Goal: Transaction & Acquisition: Obtain resource

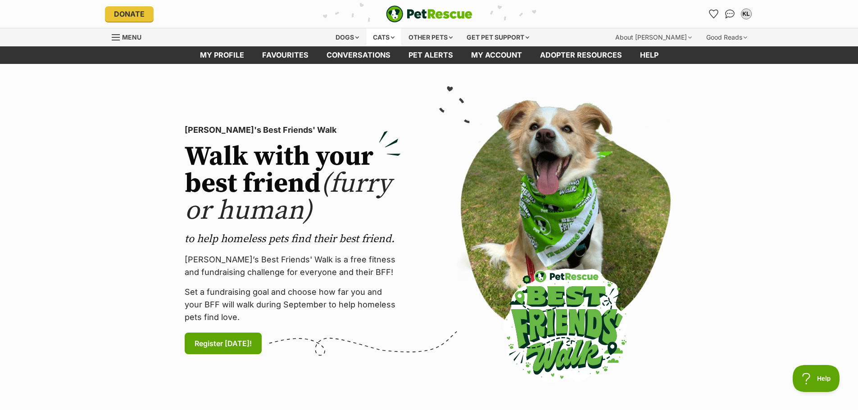
click at [376, 36] on div "Cats" at bounding box center [384, 37] width 34 height 18
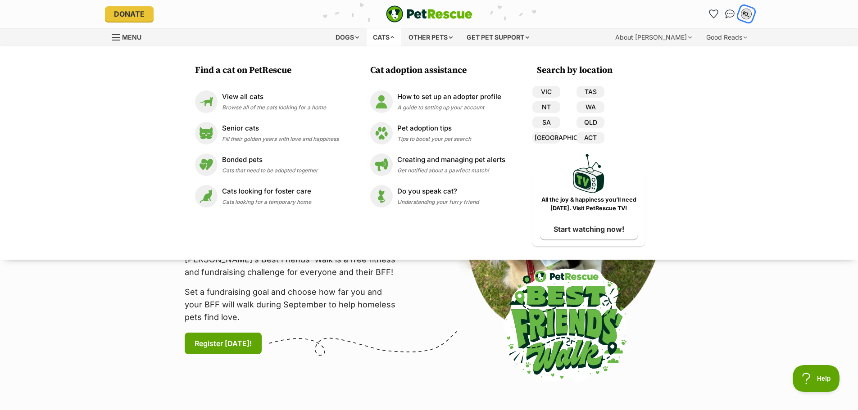
click at [750, 14] on div "KL" at bounding box center [747, 14] width 12 height 12
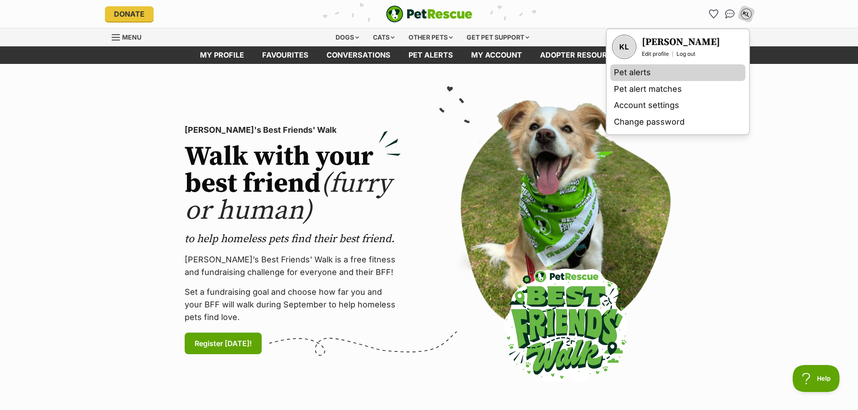
click at [647, 79] on link "Pet alerts" at bounding box center [677, 72] width 135 height 17
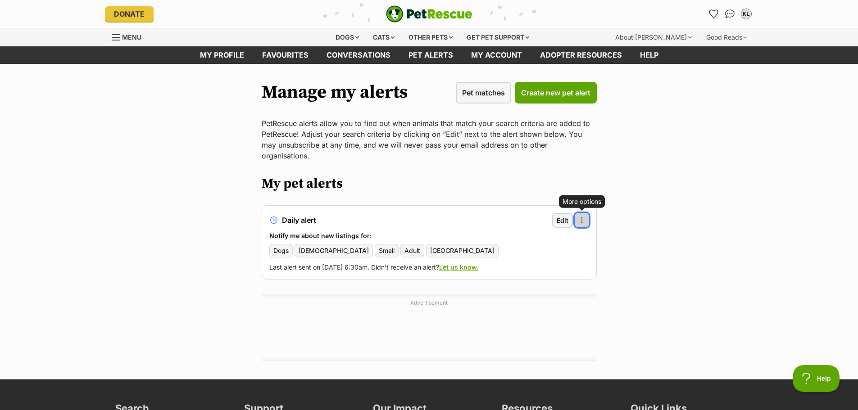
click at [577, 213] on button "More options" at bounding box center [582, 220] width 14 height 14
click at [564, 237] on link "Delete alert" at bounding box center [539, 244] width 92 height 15
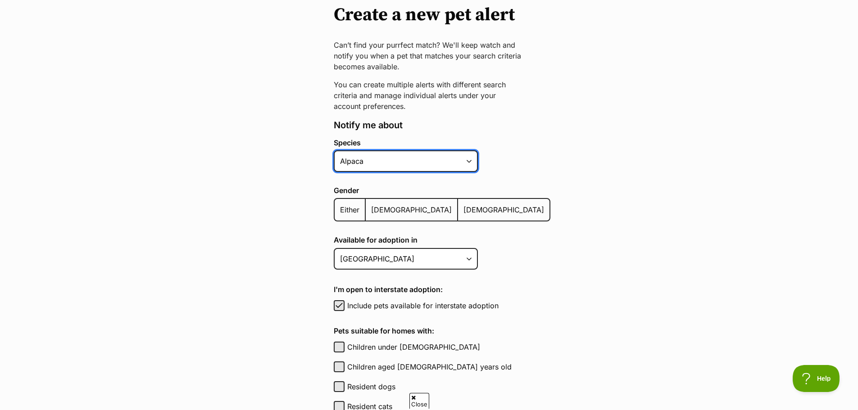
click at [404, 158] on select "Alpaca Bird Cat Chicken Cow Dog Donkey Duck Ferret Fish Goat Goose Guinea Fowl …" at bounding box center [406, 161] width 144 height 22
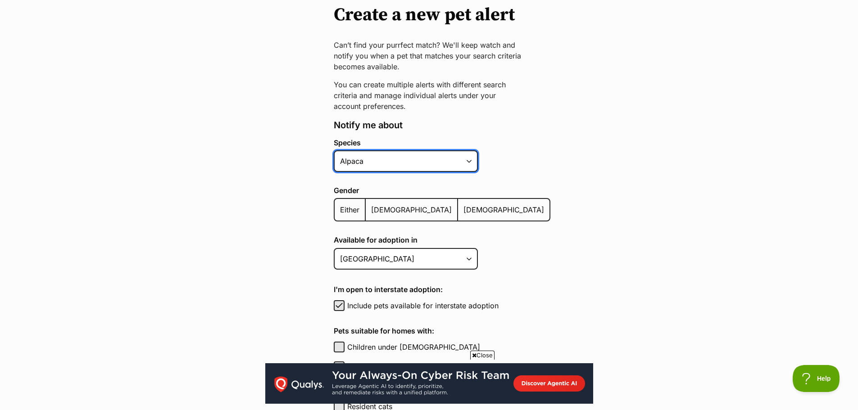
select select "2"
click at [334, 150] on select "Alpaca Bird Cat Chicken Cow Dog Donkey Duck Ferret Fish Goat Goose Guinea Fowl …" at bounding box center [406, 161] width 144 height 22
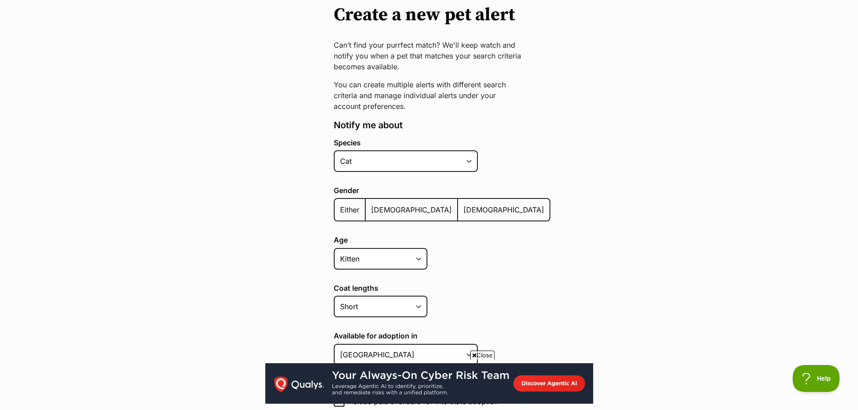
click at [348, 209] on span "Either" at bounding box center [349, 209] width 19 height 9
click at [340, 205] on input "Either" at bounding box center [340, 204] width 0 height 0
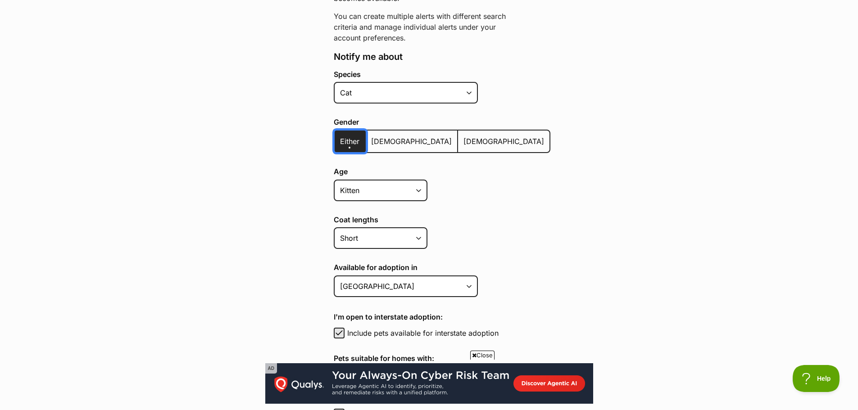
scroll to position [180, 0]
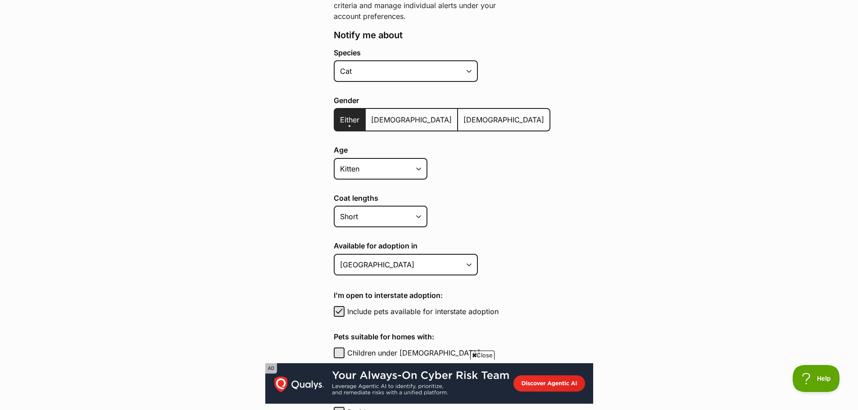
click at [392, 181] on div "Age Kitten Cat Senior All ages" at bounding box center [442, 164] width 217 height 37
click at [391, 168] on select "Kitten Cat Senior All ages" at bounding box center [381, 169] width 94 height 22
select select "cat"
click at [334, 158] on select "Kitten Cat Senior All ages" at bounding box center [381, 169] width 94 height 22
click at [365, 209] on select "Short Medium Coat Long All coat lengths" at bounding box center [381, 217] width 94 height 22
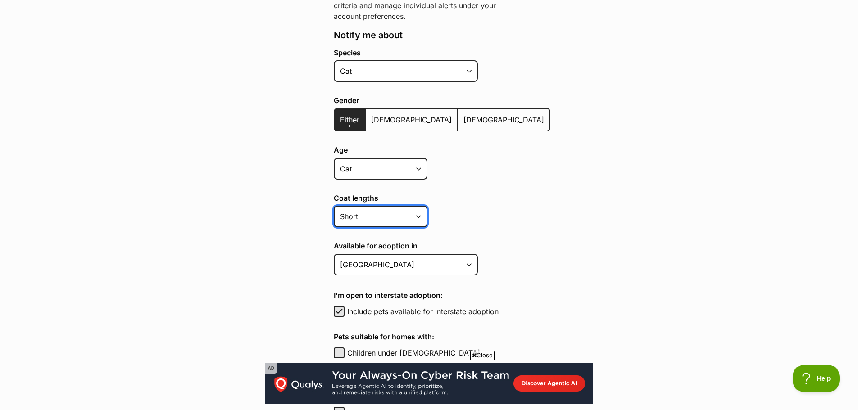
click at [365, 209] on select "Short Medium Coat Long All coat lengths" at bounding box center [381, 217] width 94 height 22
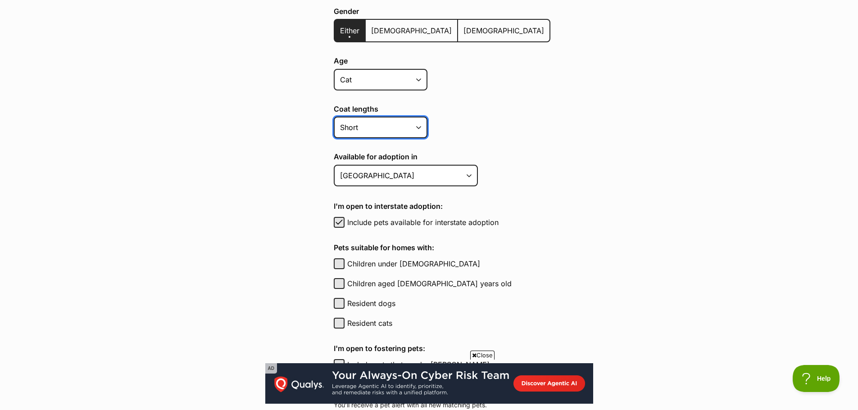
scroll to position [270, 0]
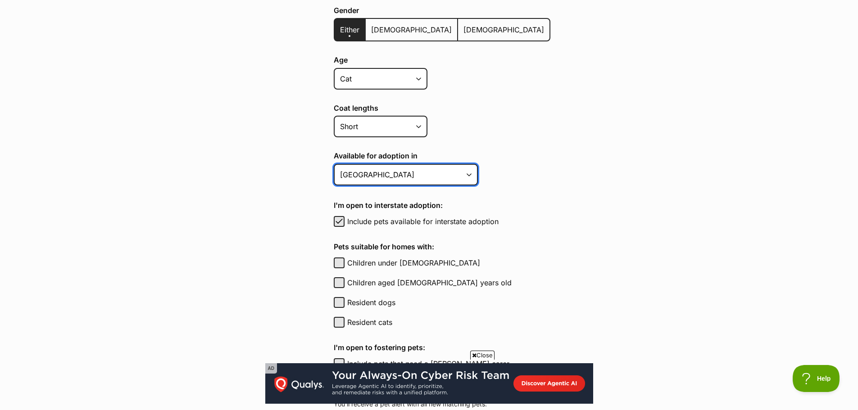
click at [386, 177] on select "Australian Capital Territory New South Wales Northern Territory Queensland Sout…" at bounding box center [406, 175] width 144 height 22
select select "1"
click at [334, 164] on select "Australian Capital Territory New South Wales Northern Territory Queensland Sout…" at bounding box center [406, 175] width 144 height 22
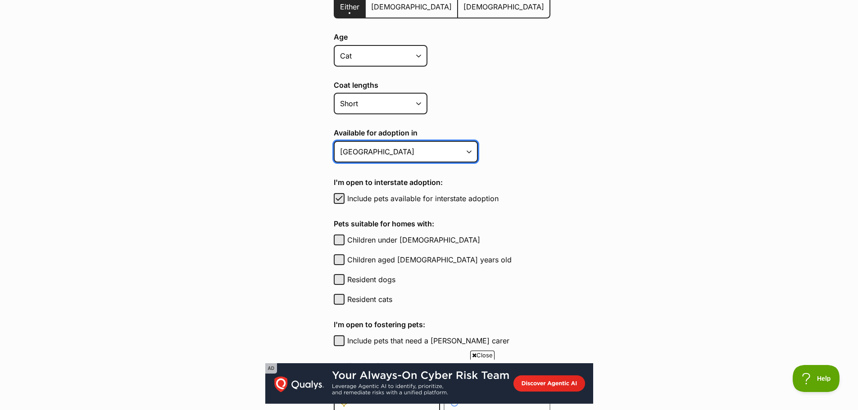
scroll to position [315, 0]
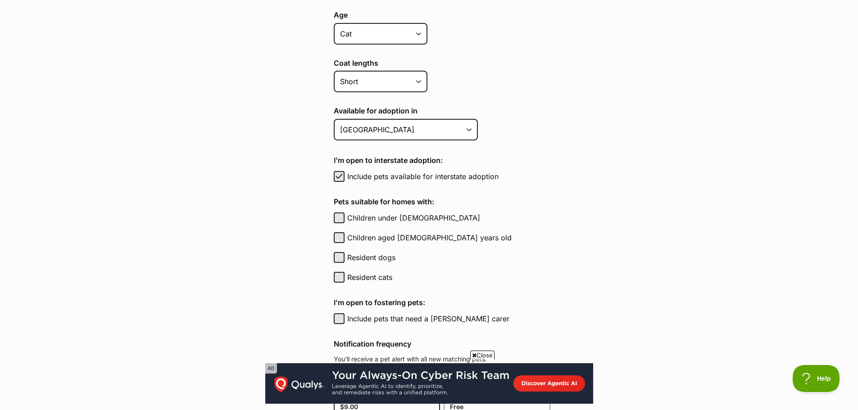
click at [424, 177] on label "Include pets available for interstate adoption" at bounding box center [448, 176] width 203 height 11
click at [345, 177] on button "Include pets available for interstate adoption" at bounding box center [339, 176] width 11 height 11
checkbox input "false"
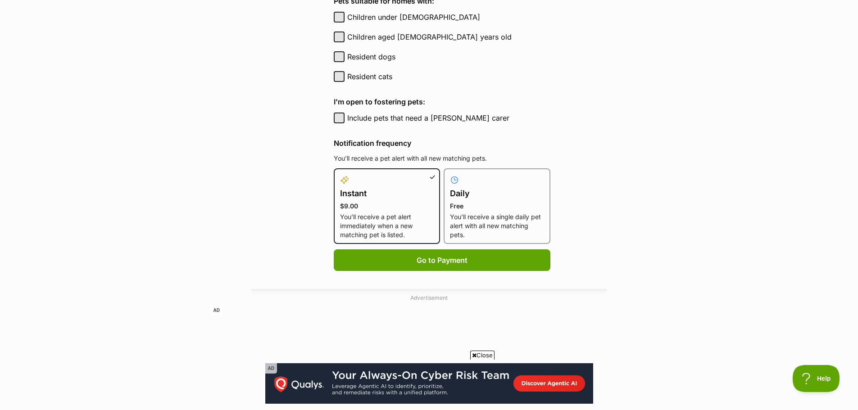
scroll to position [541, 0]
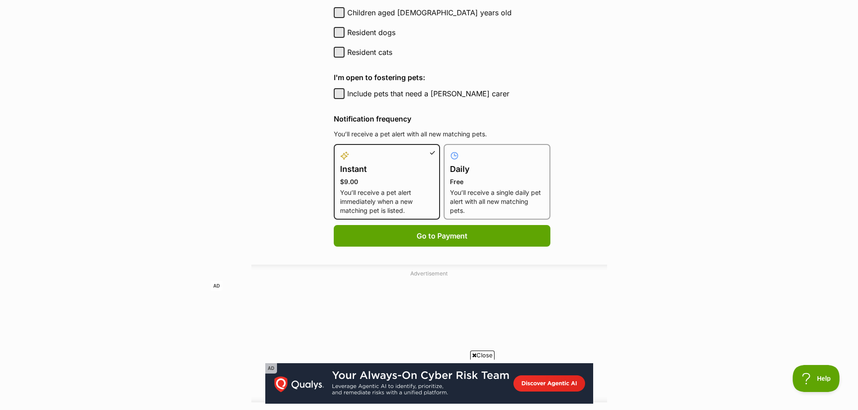
click at [491, 199] on p "You’ll receive a single daily pet alert with all new matching pets." at bounding box center [497, 201] width 94 height 27
click at [450, 150] on input "Daily Free You’ll receive a single daily pet alert with all new matching pets." at bounding box center [449, 150] width 0 height 0
radio input "true"
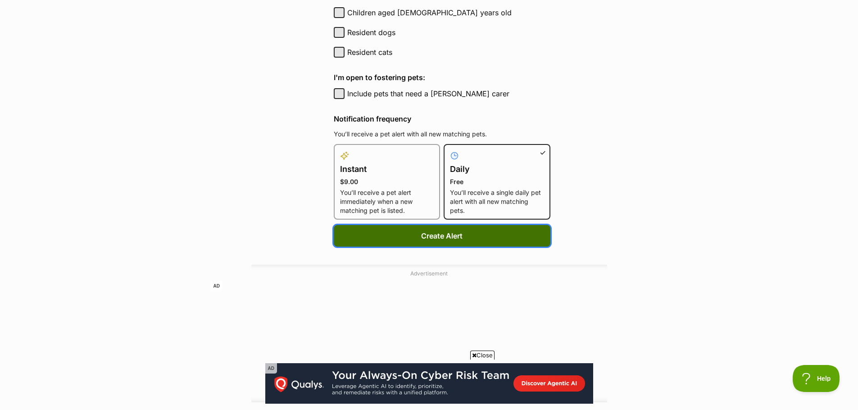
click at [495, 236] on button "Create Alert" at bounding box center [442, 236] width 217 height 22
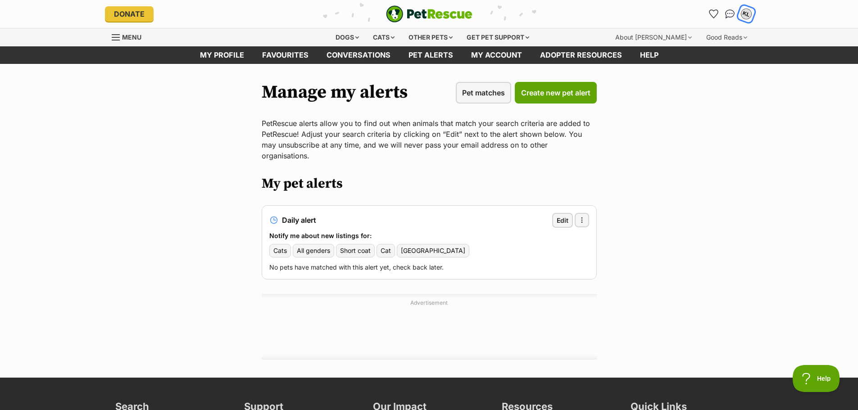
click at [745, 6] on button "KL" at bounding box center [746, 14] width 18 height 18
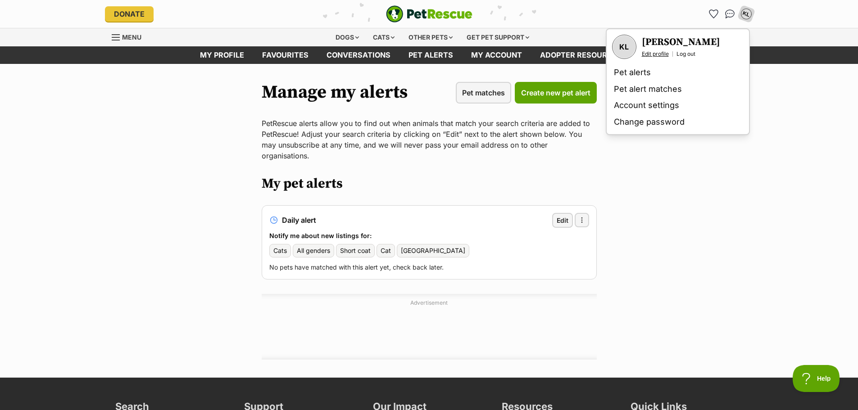
click at [661, 54] on link "Edit profile" at bounding box center [655, 53] width 27 height 7
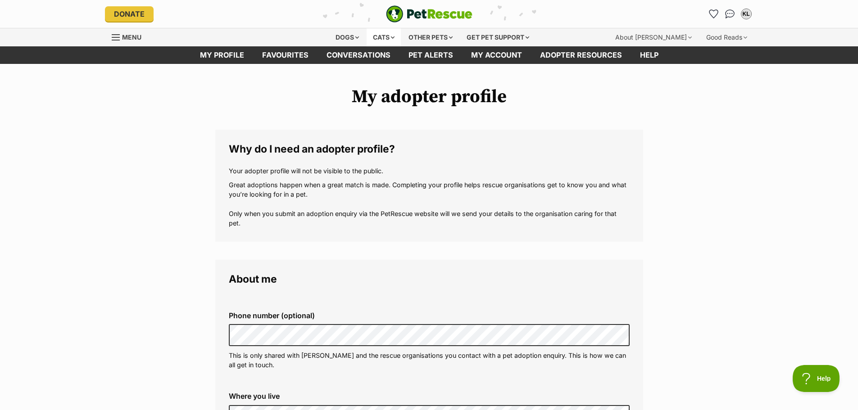
click at [370, 41] on div "Cats" at bounding box center [384, 37] width 34 height 18
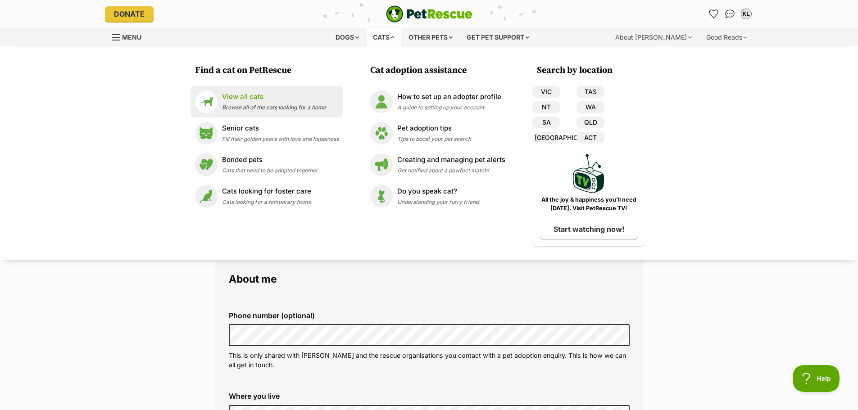
click at [305, 100] on p "View all cats" at bounding box center [274, 97] width 104 height 10
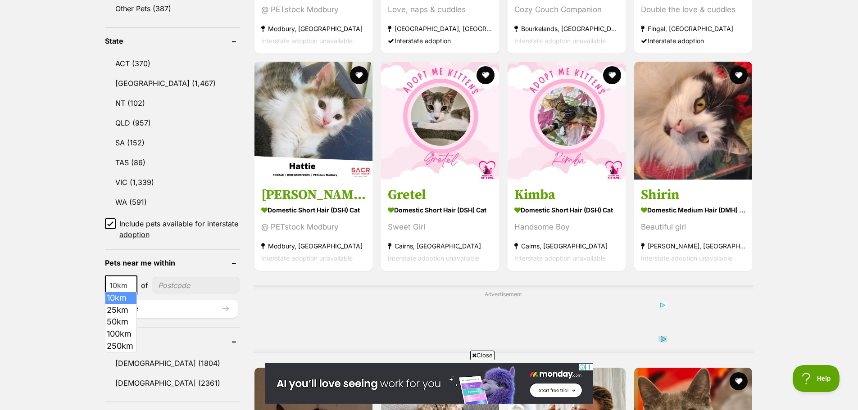
click at [136, 285] on span at bounding box center [132, 286] width 9 height 20
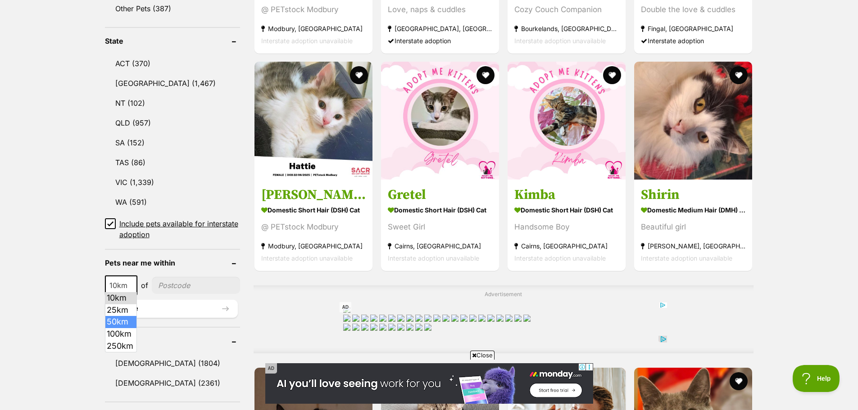
select select "50"
click at [177, 285] on input"] "postcode" at bounding box center [196, 285] width 87 height 17
type input"] "2519"
click at [173, 305] on button "Update" at bounding box center [171, 309] width 133 height 18
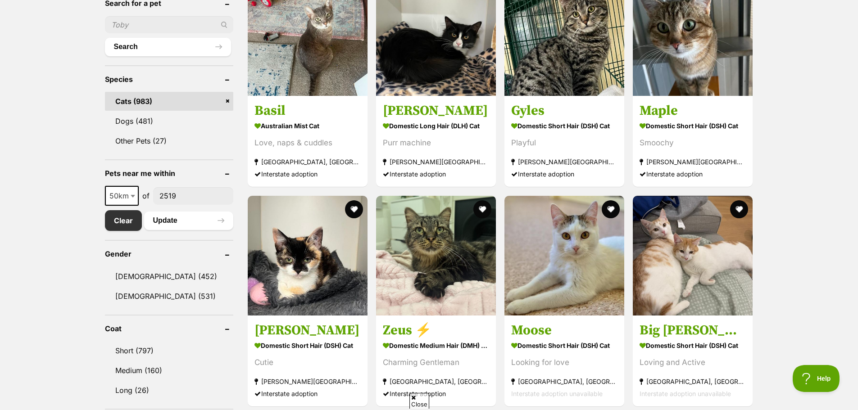
click at [195, 201] on input"] "2519" at bounding box center [193, 195] width 80 height 17
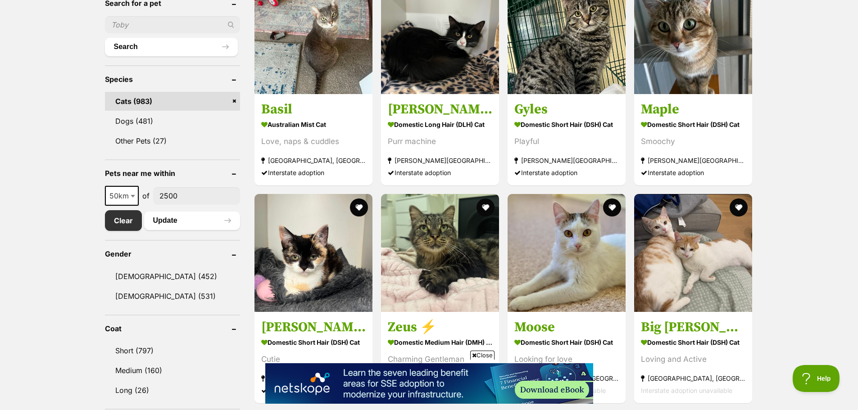
type input"] "2500"
click at [105, 38] on button "Search" at bounding box center [171, 47] width 133 height 18
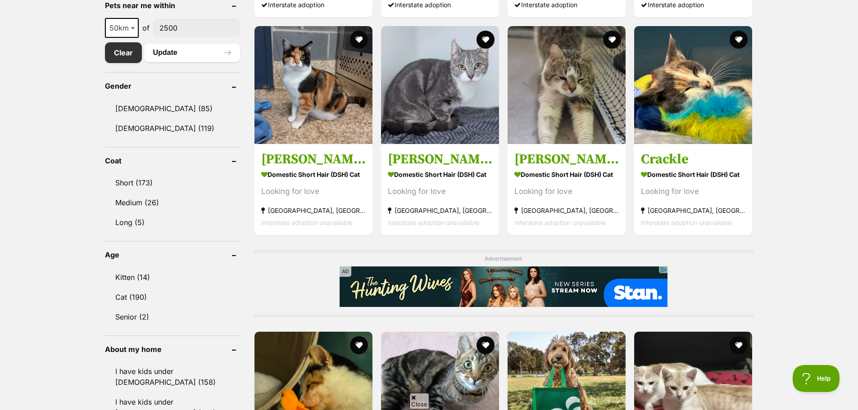
scroll to position [496, 0]
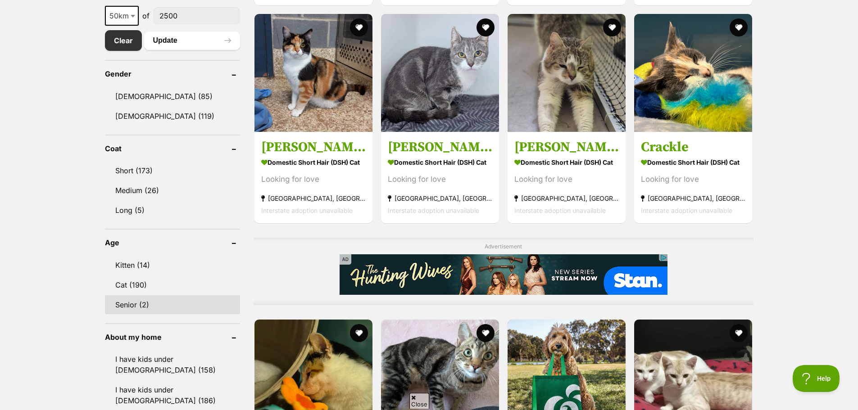
click at [128, 302] on link "Senior (2)" at bounding box center [172, 305] width 135 height 19
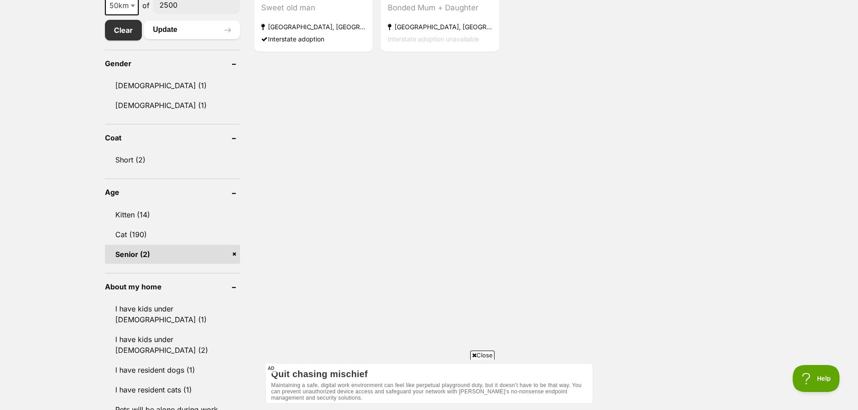
scroll to position [676, 0]
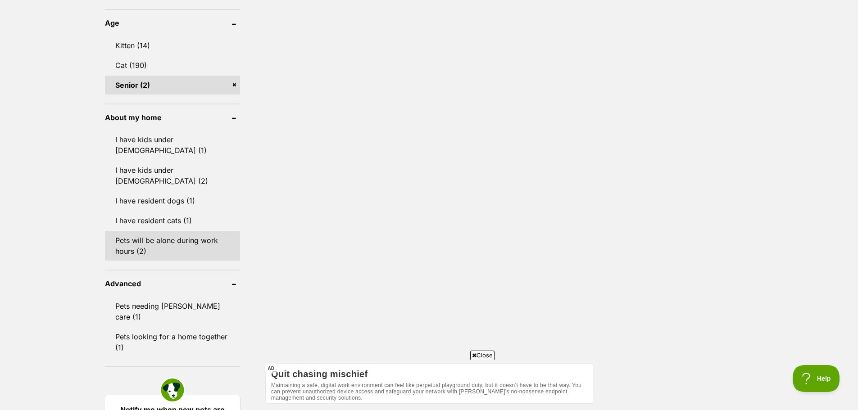
click at [173, 231] on link "Pets will be alone during work hours (2)" at bounding box center [172, 246] width 135 height 30
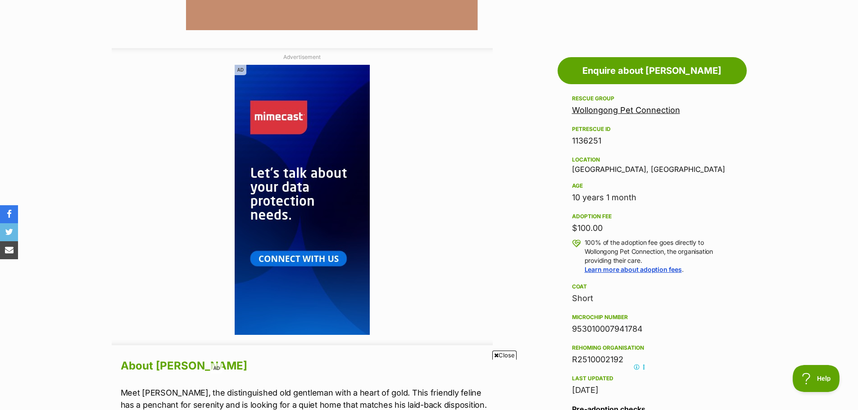
scroll to position [360, 0]
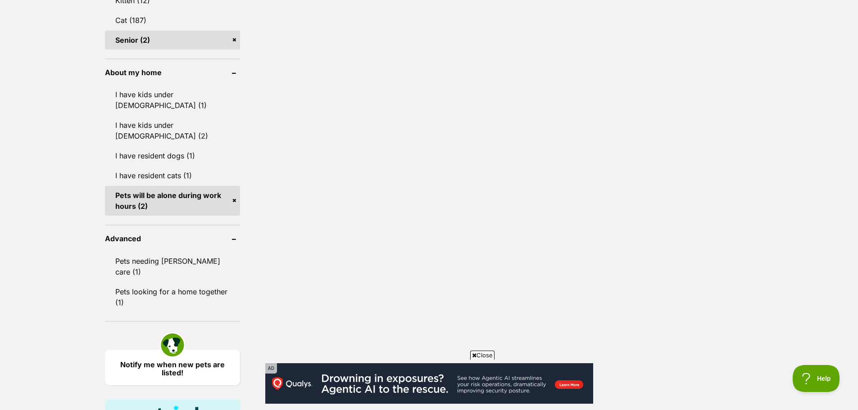
click at [233, 186] on link "Pets will be alone during work hours (2)" at bounding box center [172, 201] width 135 height 30
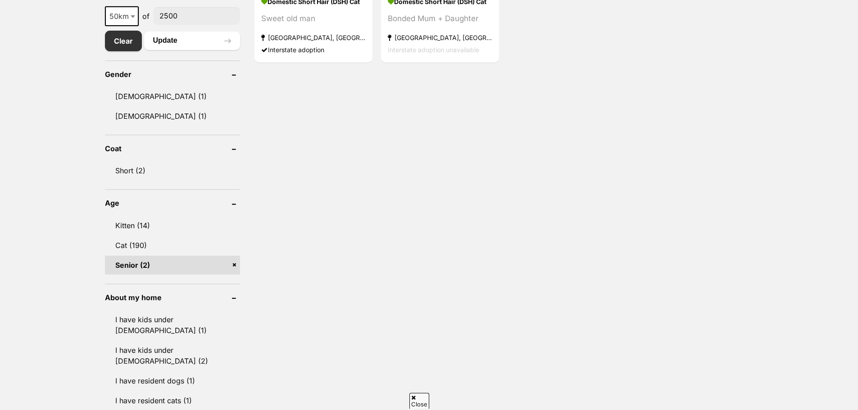
click at [236, 266] on link "Senior (2)" at bounding box center [172, 265] width 135 height 19
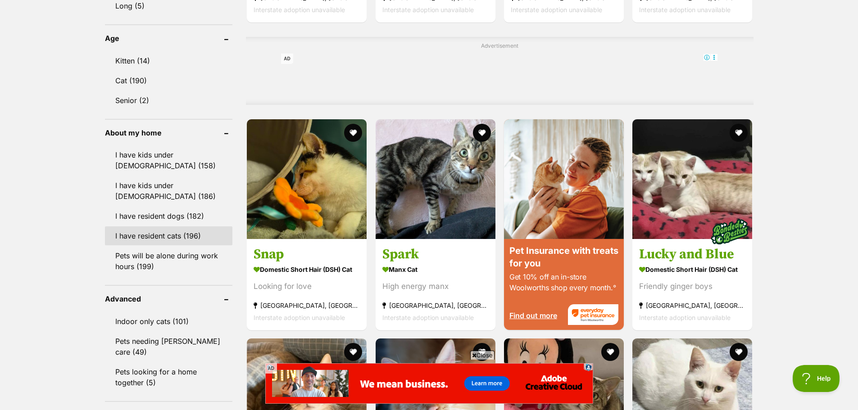
scroll to position [721, 0]
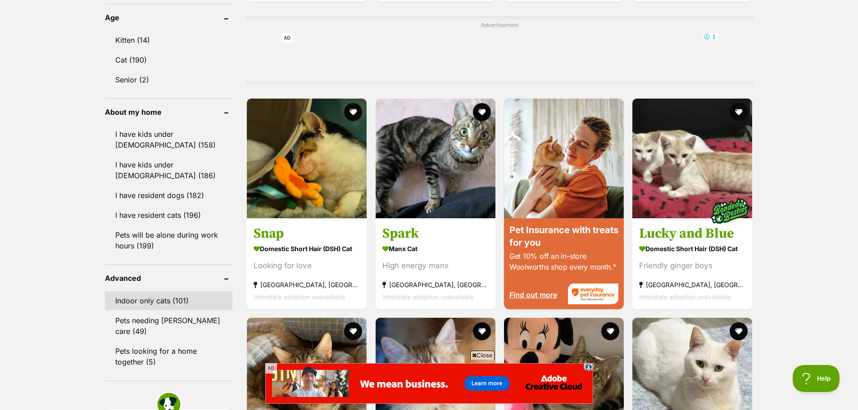
click at [168, 302] on link "Indoor only cats (101)" at bounding box center [169, 300] width 128 height 19
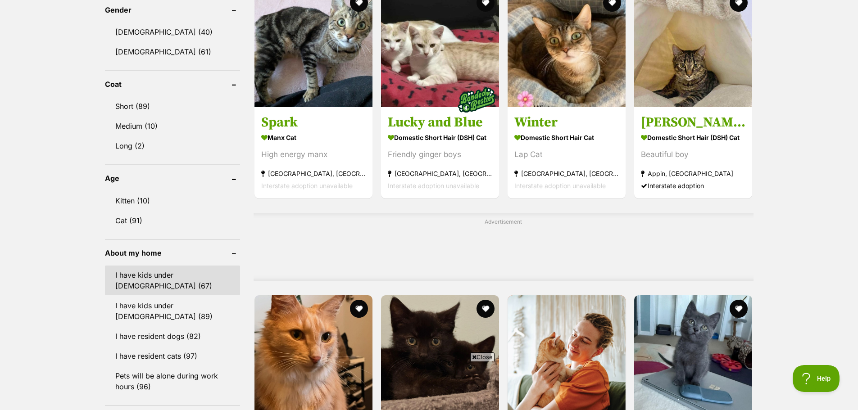
scroll to position [541, 0]
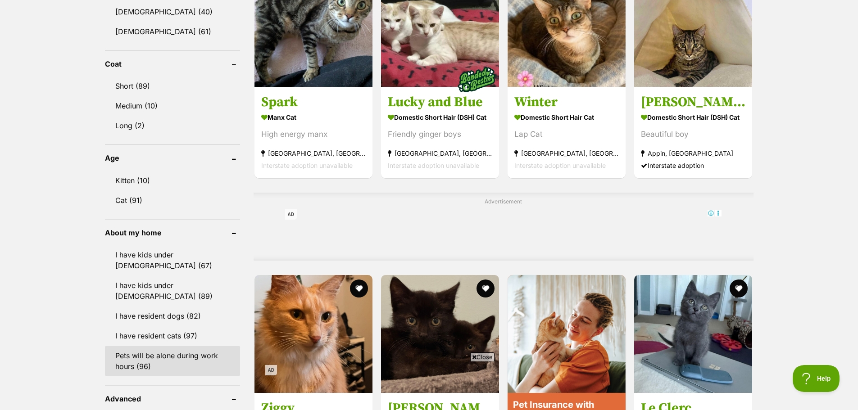
click at [159, 346] on link "Pets will be alone during work hours (96)" at bounding box center [172, 361] width 135 height 30
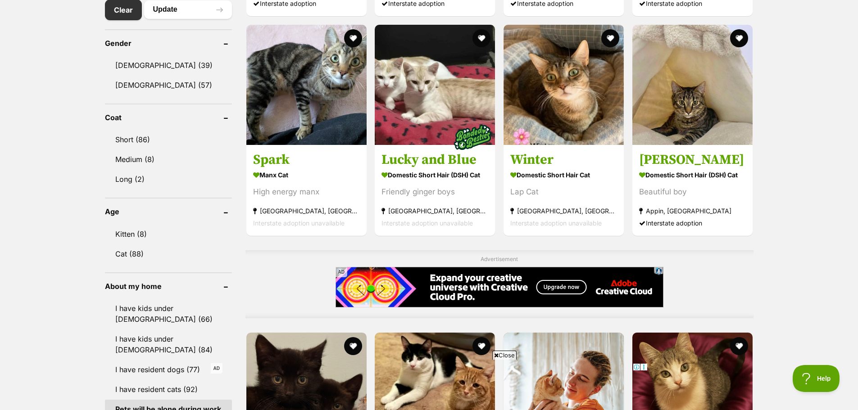
scroll to position [496, 0]
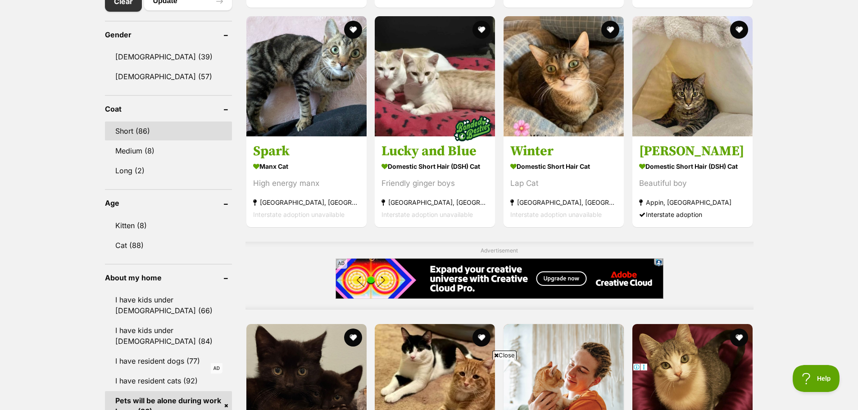
click at [128, 123] on link "Short (86)" at bounding box center [168, 131] width 127 height 19
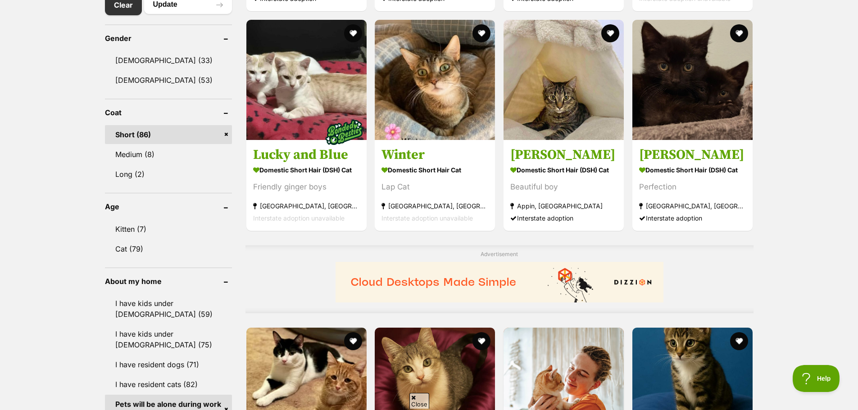
scroll to position [496, 0]
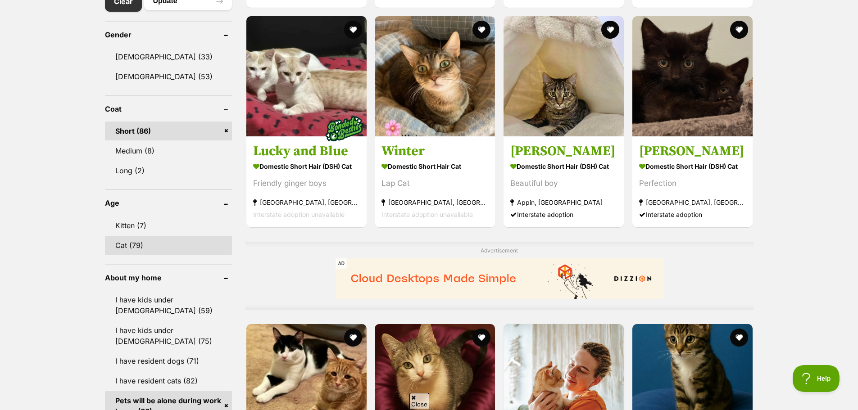
click at [159, 241] on link "Cat (79)" at bounding box center [168, 245] width 127 height 19
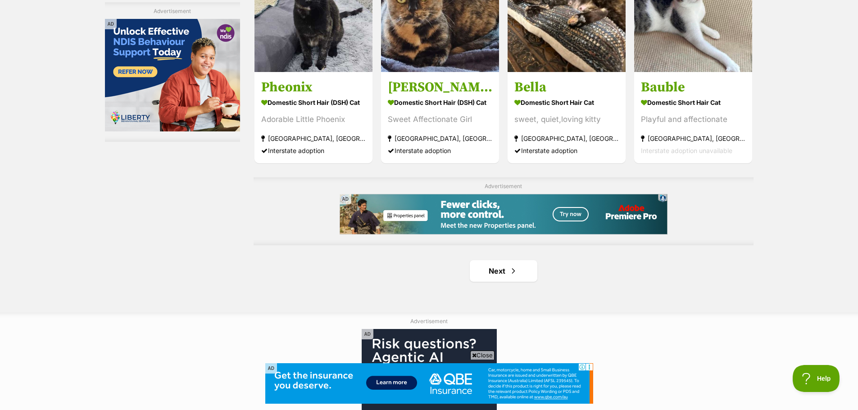
scroll to position [1397, 0]
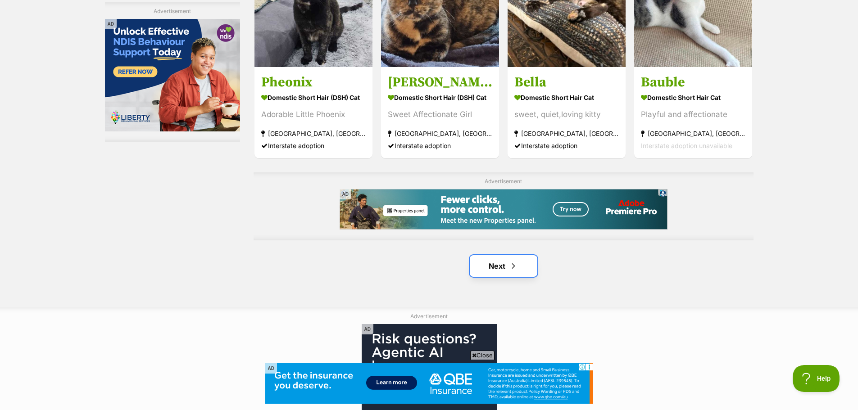
click at [513, 272] on link "Next" at bounding box center [504, 266] width 68 height 22
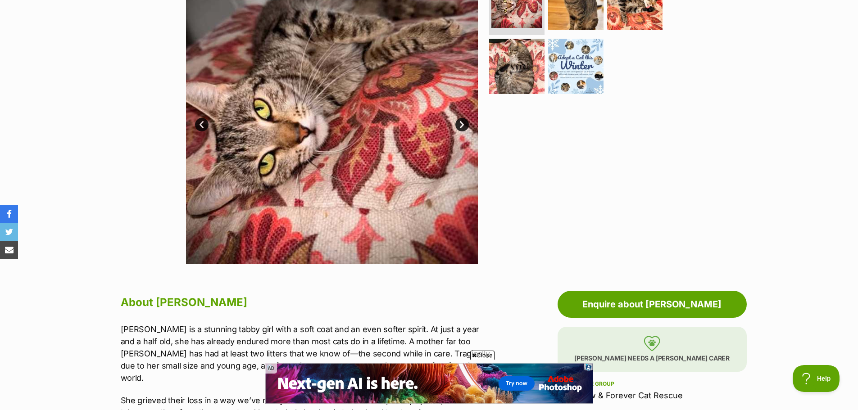
scroll to position [90, 0]
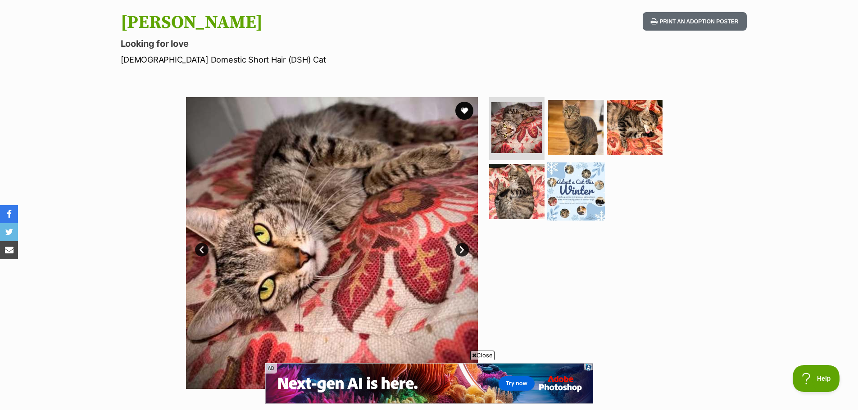
click at [563, 198] on img at bounding box center [576, 191] width 58 height 58
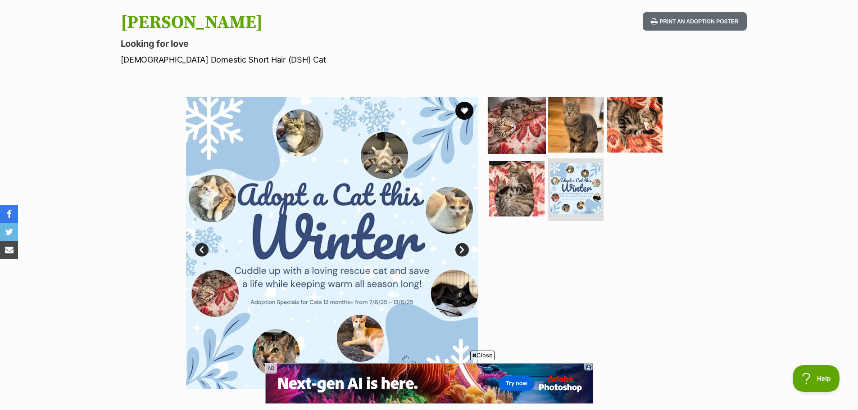
click at [533, 135] on img at bounding box center [517, 125] width 58 height 58
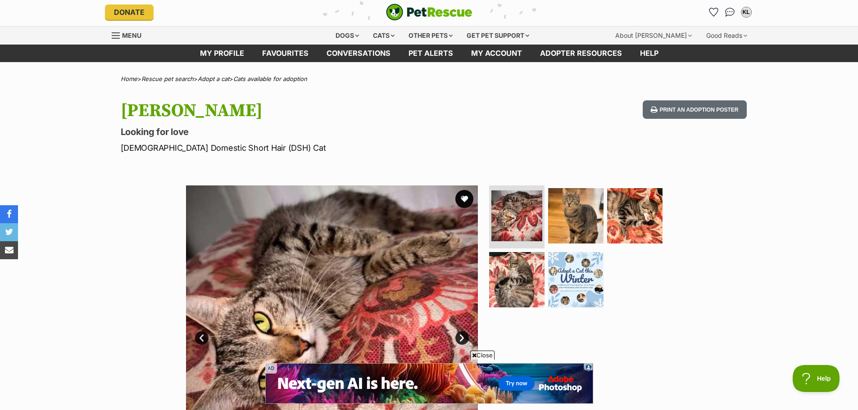
scroll to position [0, 0]
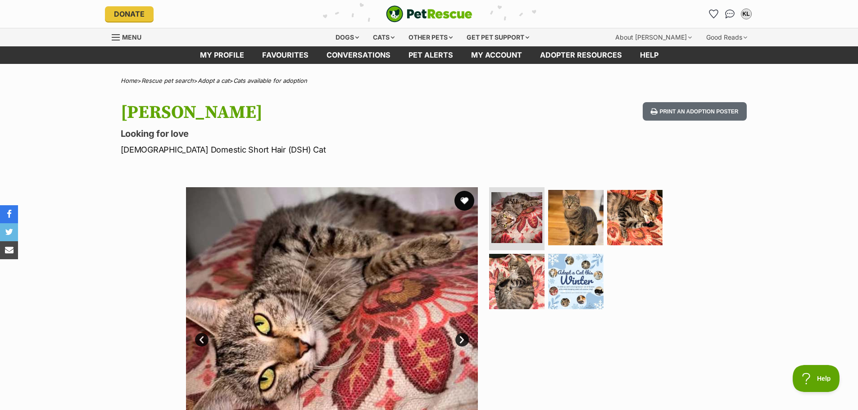
click at [460, 196] on button "favourite" at bounding box center [465, 201] width 20 height 20
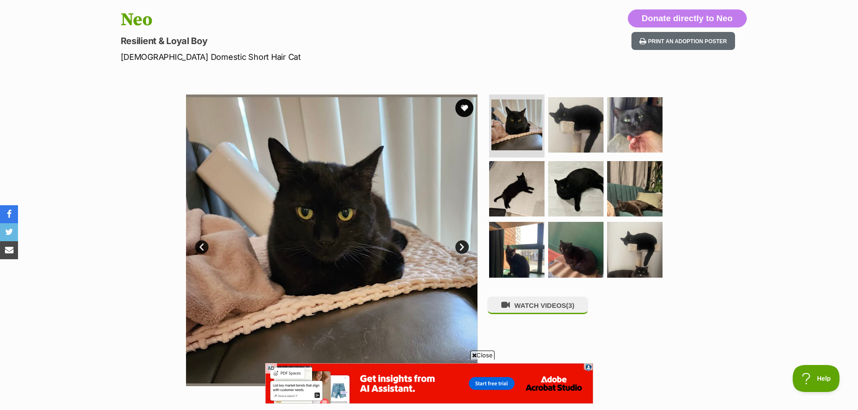
scroll to position [90, 0]
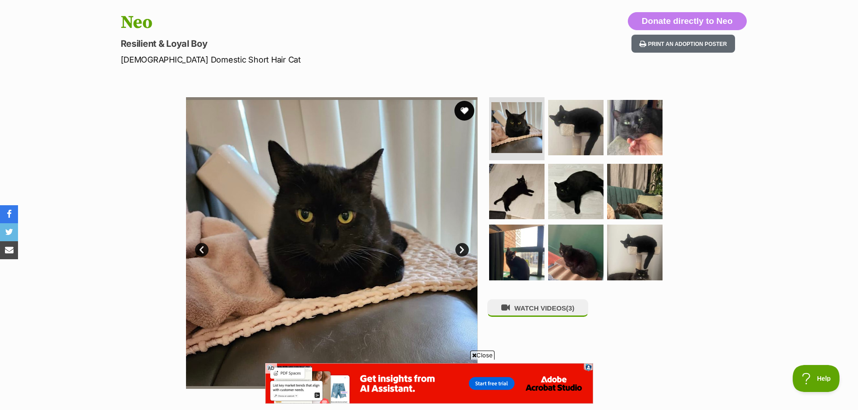
click at [464, 107] on button "favourite" at bounding box center [465, 111] width 20 height 20
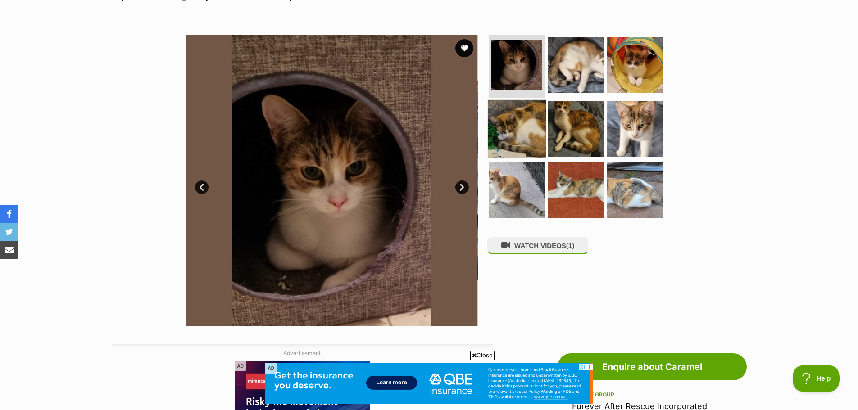
scroll to position [135, 0]
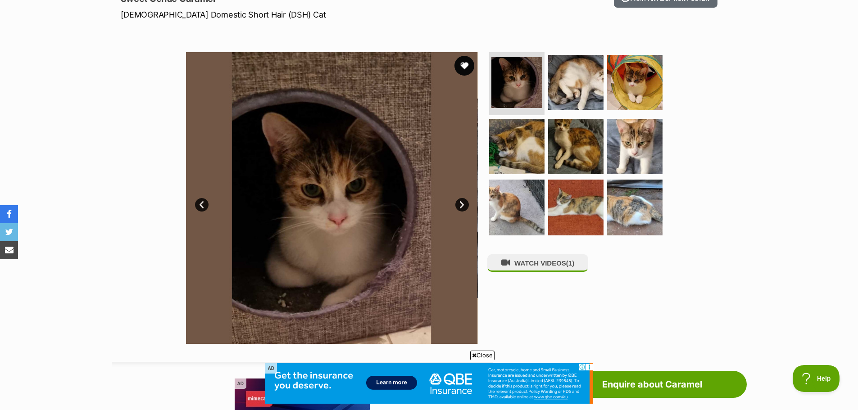
click at [462, 71] on button "favourite" at bounding box center [465, 66] width 20 height 20
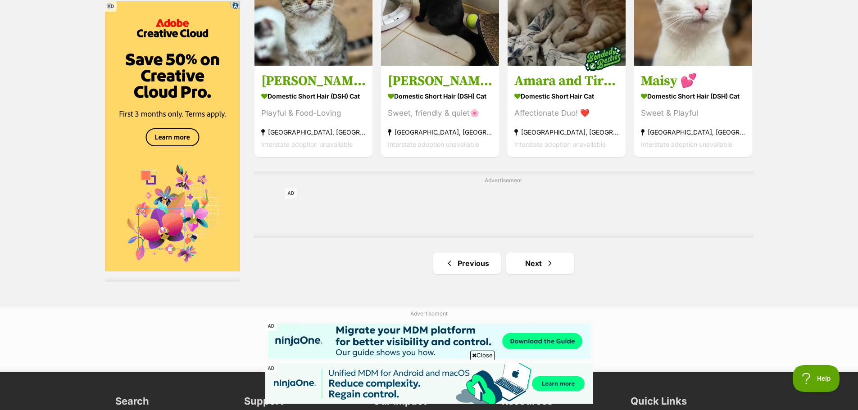
scroll to position [1397, 0]
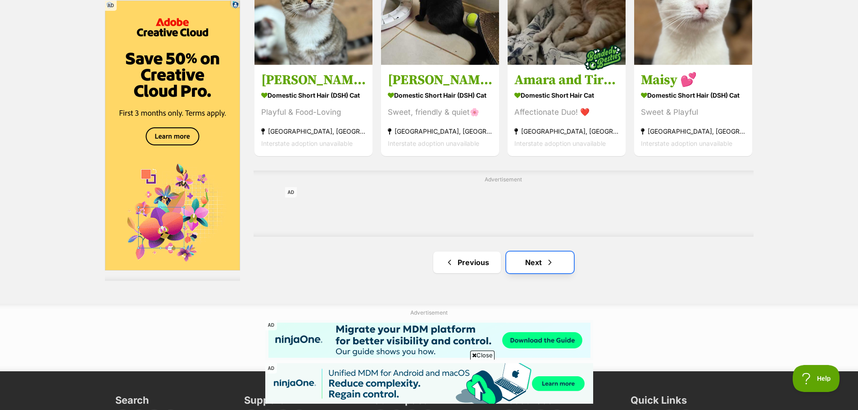
click at [533, 264] on link "Next" at bounding box center [540, 263] width 68 height 22
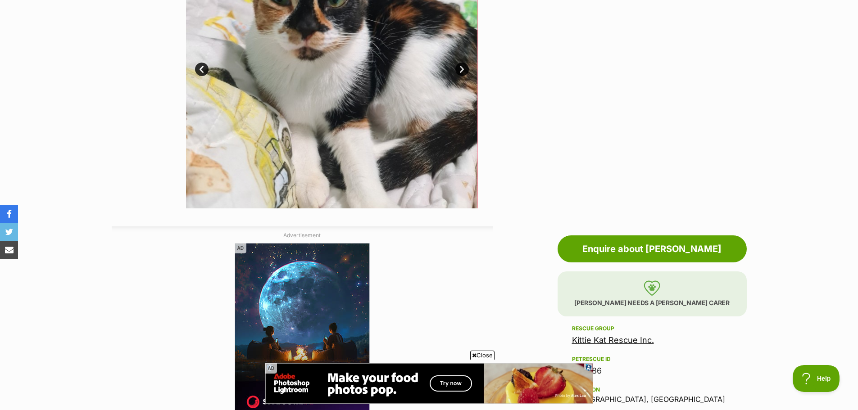
scroll to position [270, 0]
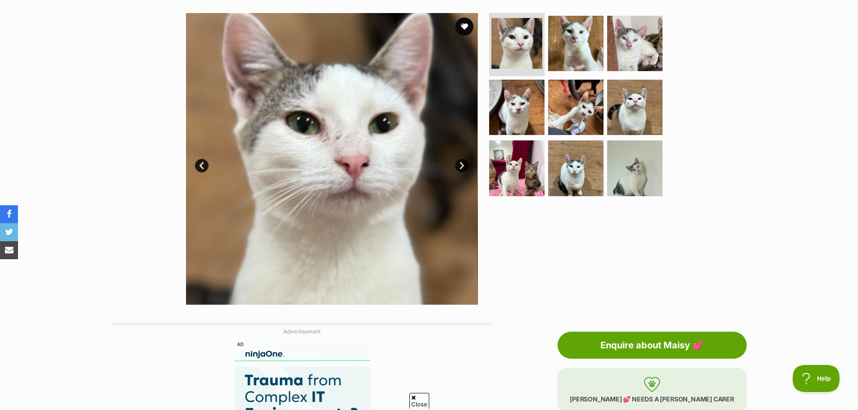
scroll to position [45, 0]
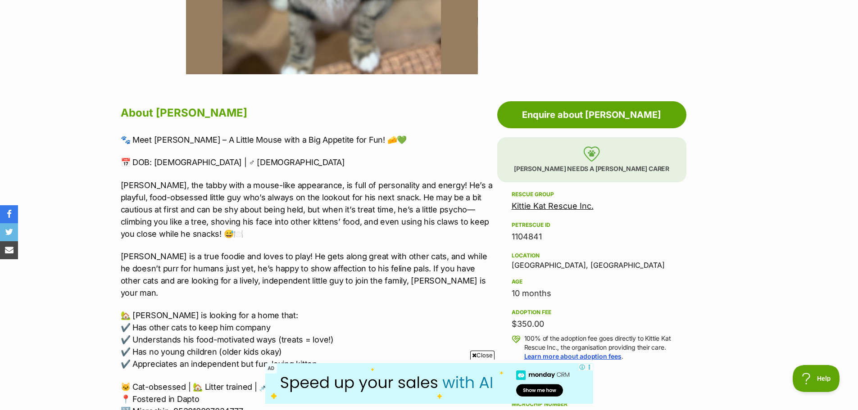
scroll to position [405, 0]
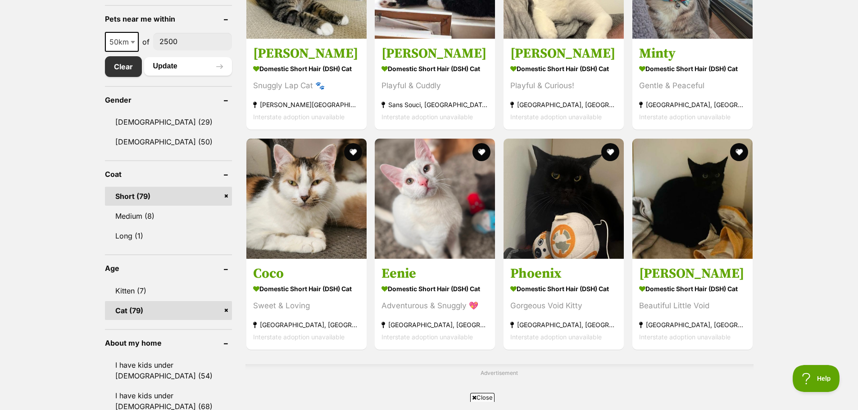
scroll to position [450, 0]
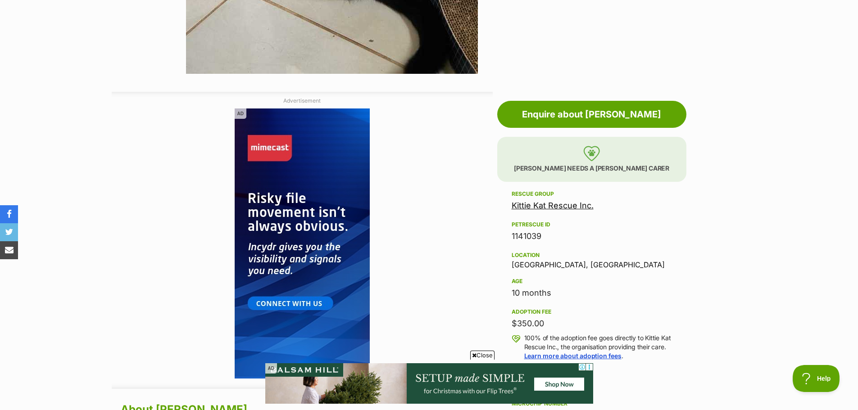
scroll to position [135, 0]
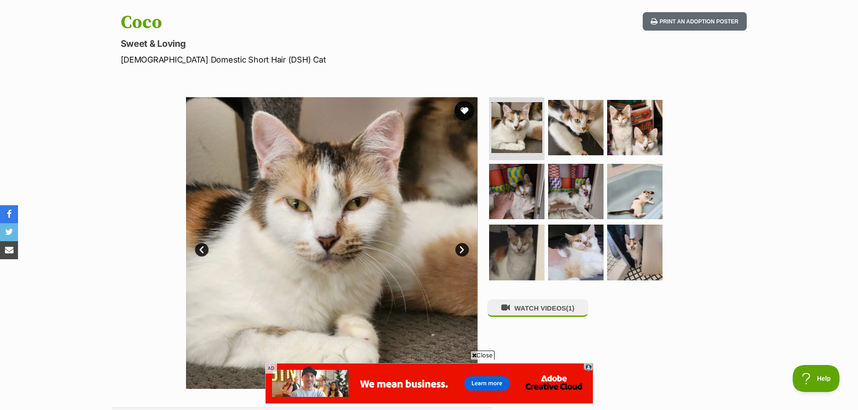
click at [466, 116] on button "favourite" at bounding box center [465, 111] width 20 height 20
